Goal: Navigation & Orientation: Find specific page/section

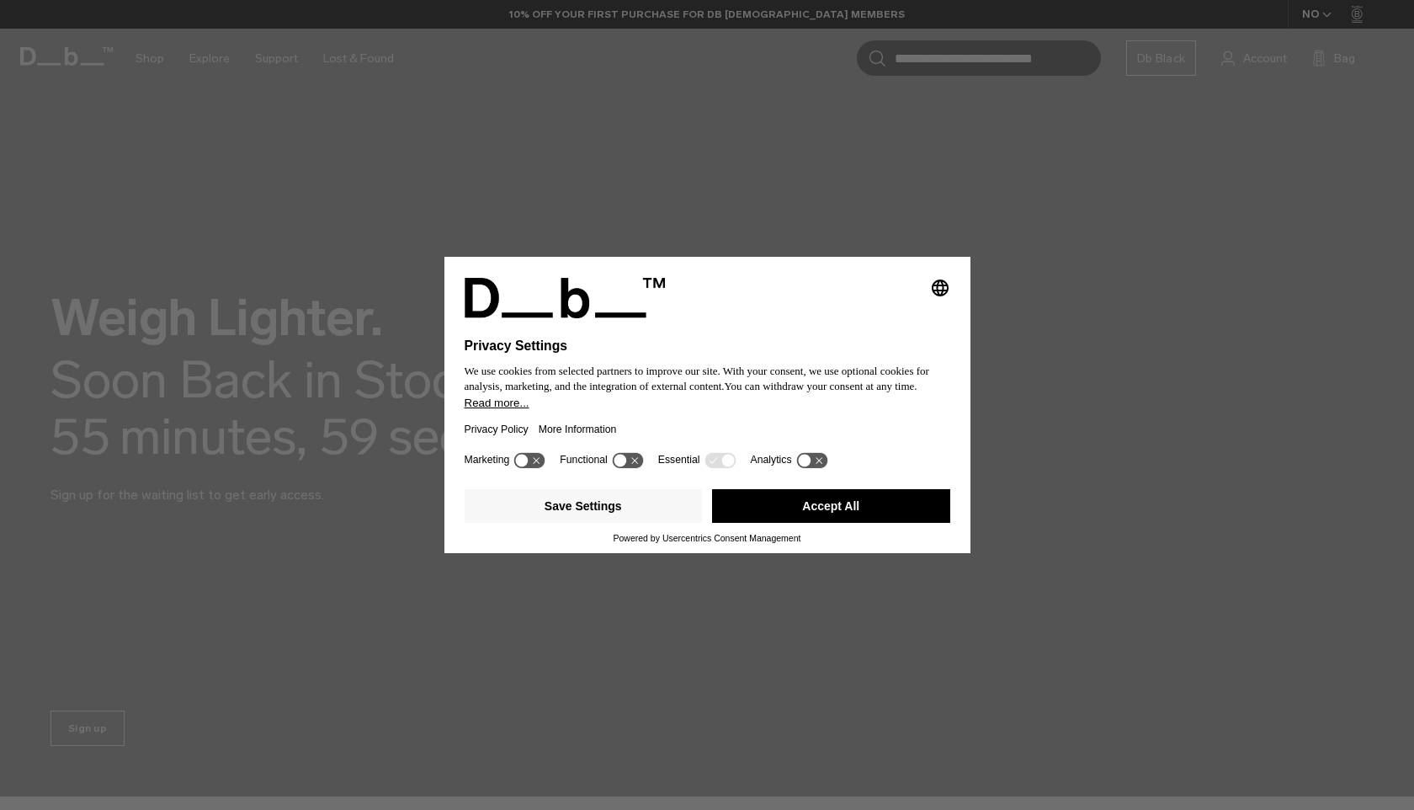
click at [757, 514] on button "Accept All" at bounding box center [831, 506] width 238 height 34
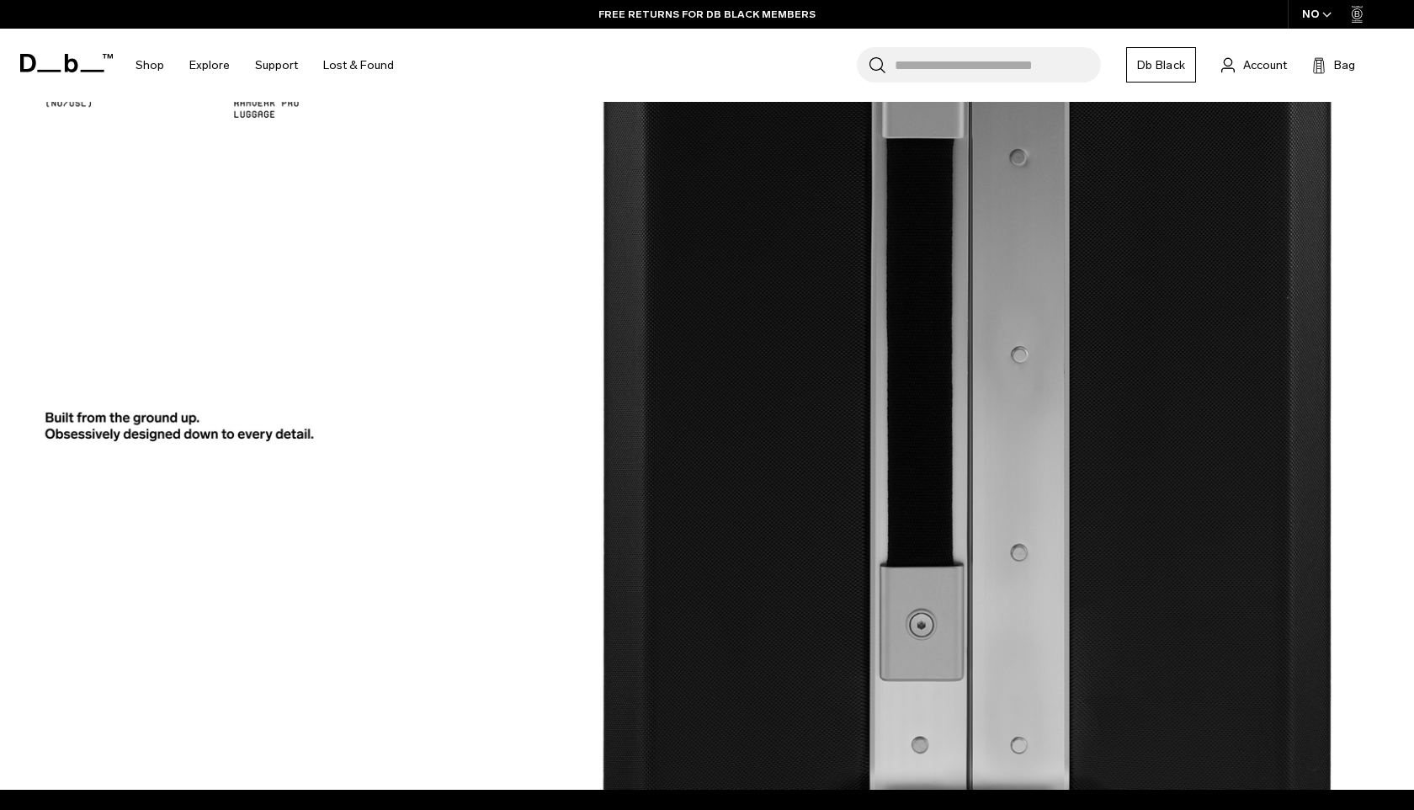
scroll to position [1965, 0]
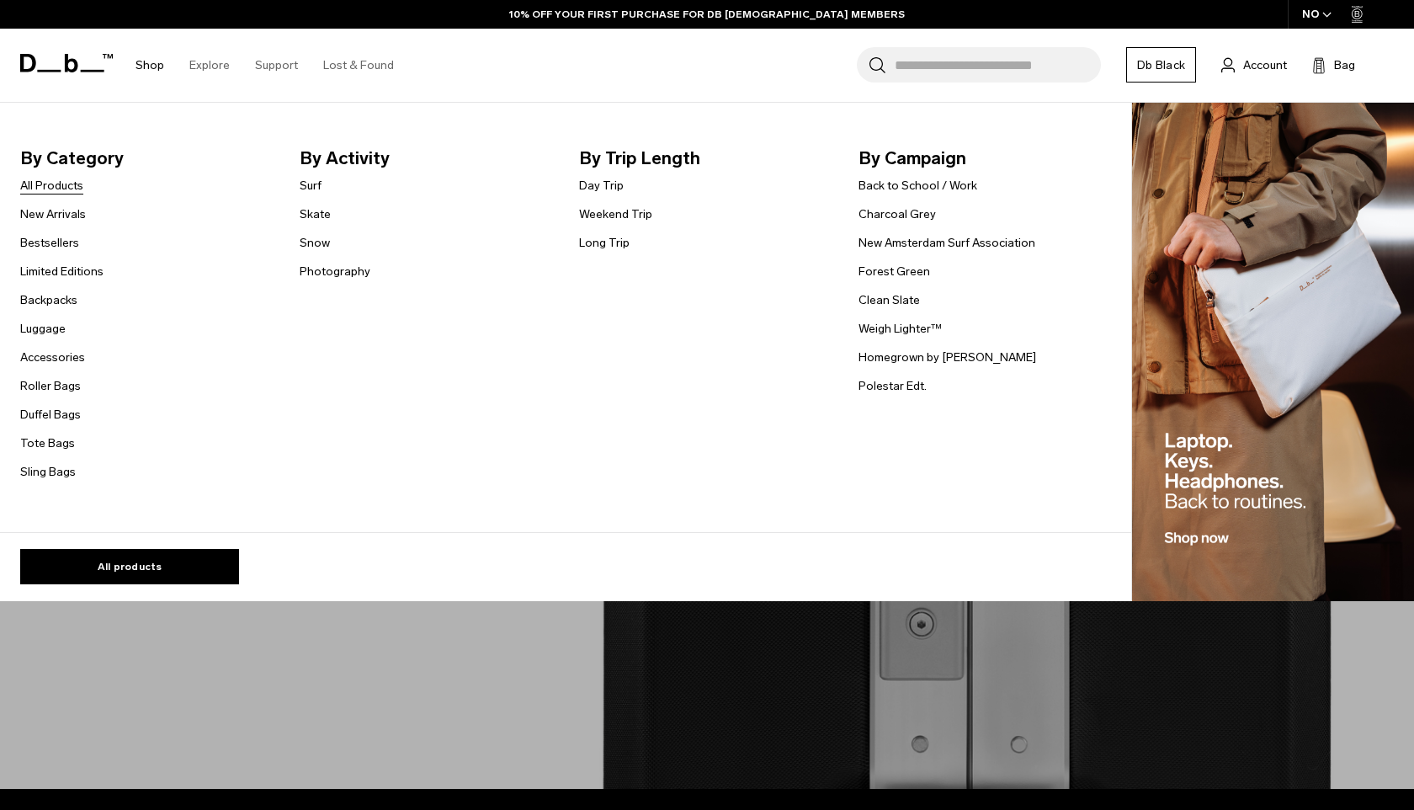
click at [68, 185] on link "All Products" at bounding box center [51, 186] width 63 height 18
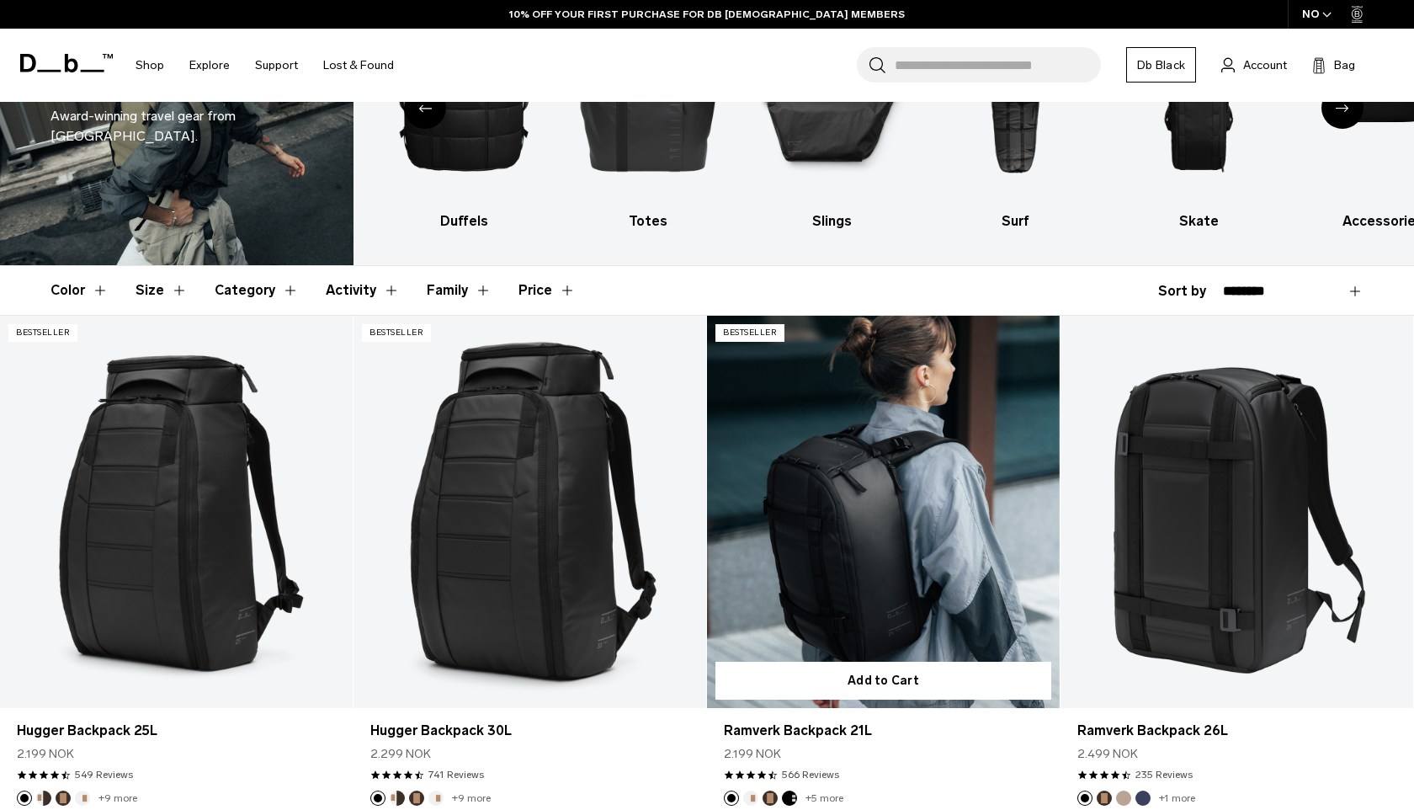
scroll to position [144, 0]
